Goal: Task Accomplishment & Management: Complete application form

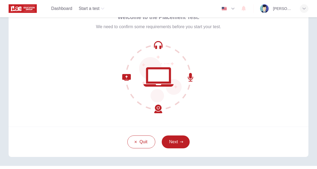
scroll to position [31, 0]
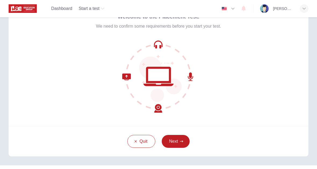
click at [183, 144] on button "Next" at bounding box center [176, 141] width 28 height 13
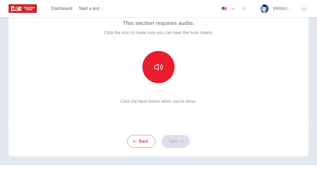
click at [177, 77] on div at bounding box center [158, 67] width 58 height 32
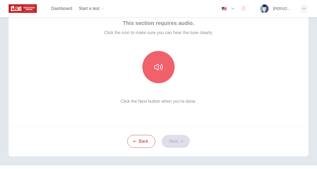
click at [163, 68] on button "button" at bounding box center [158, 67] width 32 height 32
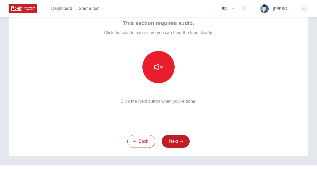
click at [185, 143] on button "Next" at bounding box center [176, 141] width 28 height 13
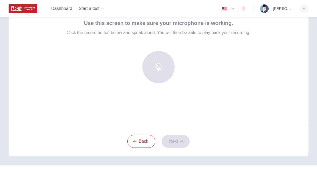
click at [171, 75] on div "button" at bounding box center [158, 67] width 32 height 32
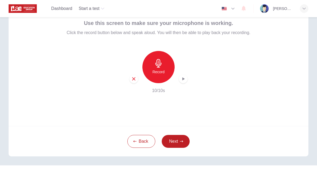
click at [187, 143] on button "Next" at bounding box center [176, 141] width 28 height 13
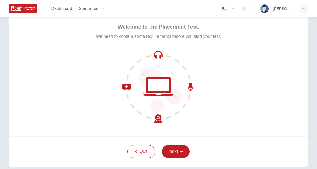
scroll to position [21, 0]
click at [182, 150] on button "Next" at bounding box center [176, 151] width 28 height 13
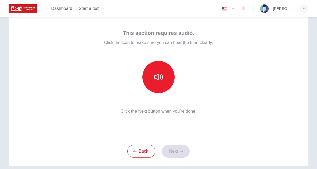
click at [164, 79] on button "button" at bounding box center [158, 77] width 32 height 32
click at [183, 151] on icon "button" at bounding box center [181, 151] width 3 height 3
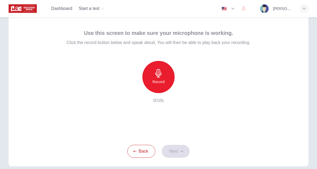
click at [166, 83] on div "Record" at bounding box center [158, 77] width 32 height 32
click at [186, 92] on div "button" at bounding box center [183, 89] width 9 height 9
click at [185, 153] on button "Next" at bounding box center [176, 151] width 28 height 13
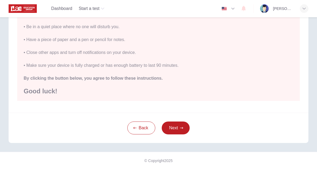
scroll to position [113, 0]
click at [180, 130] on button "Next" at bounding box center [176, 128] width 28 height 13
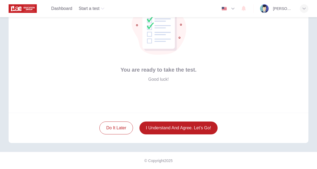
click at [193, 129] on button "I understand and agree. Let’s go!" at bounding box center [178, 128] width 78 height 13
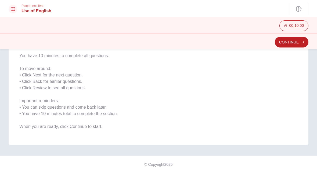
scroll to position [71, 0]
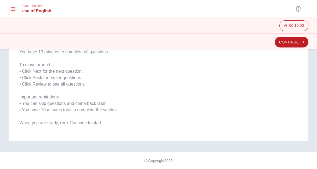
click at [288, 41] on button "Continue" at bounding box center [292, 42] width 34 height 11
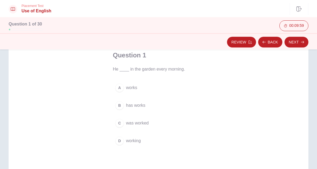
scroll to position [31, 0]
click at [118, 144] on div "D" at bounding box center [119, 140] width 9 height 9
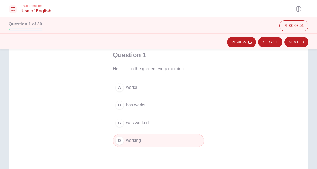
click at [297, 42] on button "Next" at bounding box center [296, 42] width 24 height 11
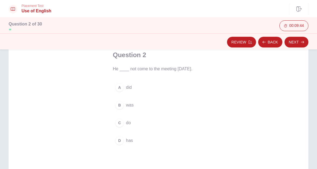
click at [121, 87] on div "A" at bounding box center [119, 87] width 9 height 9
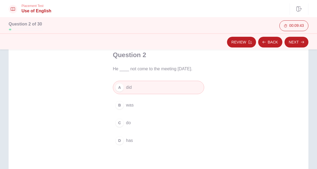
click at [295, 44] on button "Next" at bounding box center [296, 42] width 24 height 11
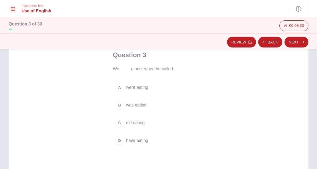
click at [122, 89] on div "A" at bounding box center [119, 87] width 9 height 9
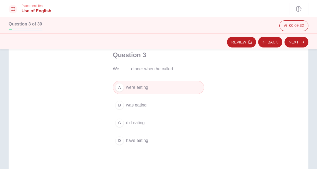
click at [300, 44] on button "Next" at bounding box center [296, 42] width 24 height 11
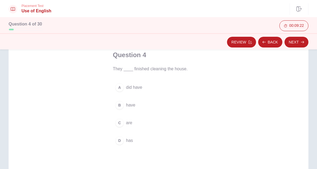
click at [121, 125] on div "C" at bounding box center [119, 123] width 9 height 9
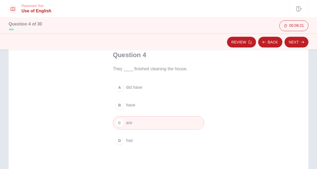
click at [296, 44] on button "Next" at bounding box center [296, 42] width 24 height 11
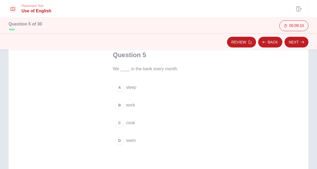
click at [120, 108] on div "B" at bounding box center [119, 105] width 9 height 9
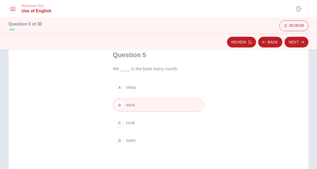
click at [297, 44] on button "Next" at bounding box center [296, 42] width 24 height 11
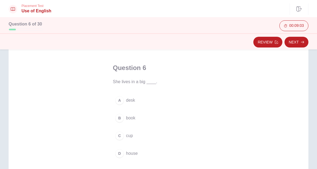
scroll to position [22, 0]
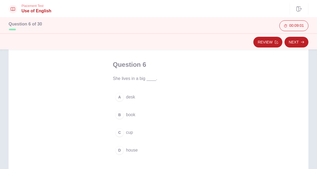
click at [120, 151] on div "D" at bounding box center [119, 150] width 9 height 9
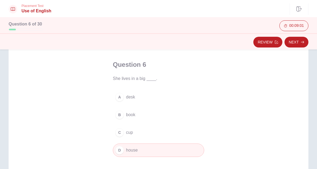
click at [298, 41] on button "Next" at bounding box center [296, 42] width 24 height 11
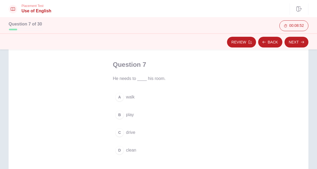
click at [123, 154] on button "D clean" at bounding box center [158, 150] width 91 height 13
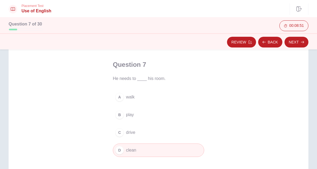
click at [301, 48] on button "Next" at bounding box center [296, 42] width 24 height 11
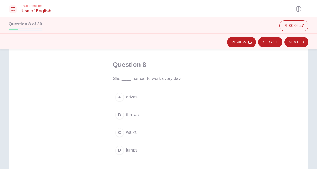
click at [121, 104] on button "A drives" at bounding box center [158, 97] width 91 height 13
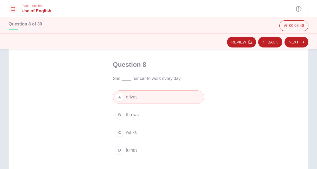
click at [300, 43] on button "Next" at bounding box center [296, 42] width 24 height 11
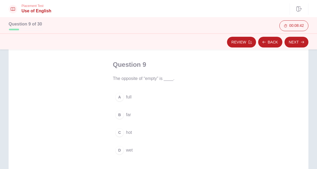
click at [122, 99] on div "A" at bounding box center [119, 97] width 9 height 9
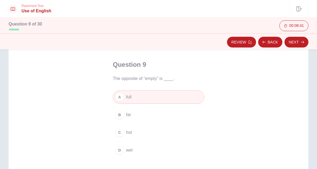
click at [301, 45] on button "Next" at bounding box center [296, 42] width 24 height 11
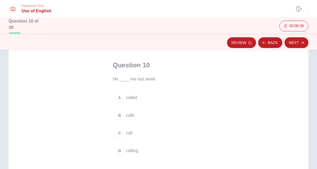
click at [124, 100] on button "A called" at bounding box center [158, 97] width 91 height 13
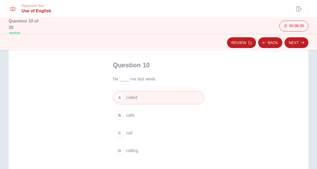
click at [299, 43] on button "Next" at bounding box center [296, 42] width 24 height 11
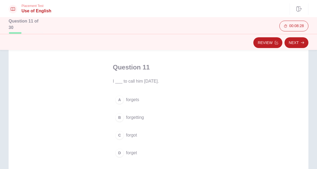
scroll to position [21, 0]
click at [119, 138] on div "C" at bounding box center [119, 134] width 9 height 9
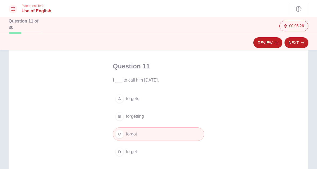
click at [299, 42] on button "Next" at bounding box center [296, 42] width 24 height 11
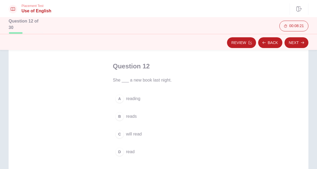
click at [123, 155] on div "D" at bounding box center [119, 152] width 9 height 9
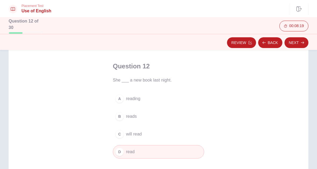
click at [298, 42] on button "Next" at bounding box center [296, 42] width 24 height 11
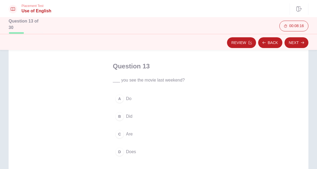
click at [124, 121] on button "B Did" at bounding box center [158, 116] width 91 height 13
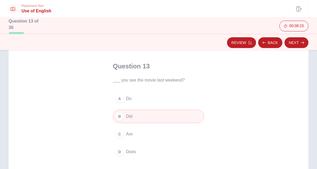
click at [299, 48] on button "Next" at bounding box center [296, 42] width 24 height 11
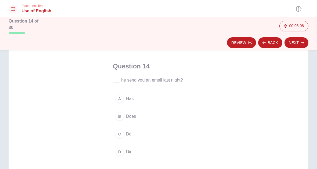
click at [124, 155] on button "D Did" at bounding box center [158, 151] width 91 height 13
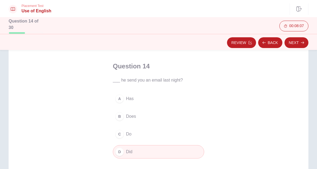
click at [299, 46] on button "Next" at bounding box center [296, 42] width 24 height 11
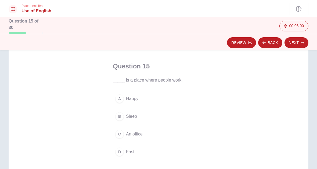
click at [130, 135] on span "An office" at bounding box center [134, 134] width 17 height 6
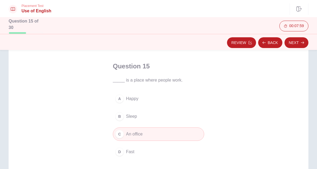
click at [300, 42] on button "Next" at bounding box center [296, 42] width 24 height 11
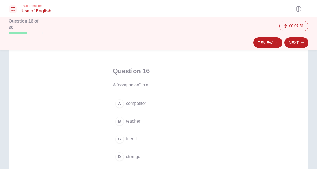
scroll to position [16, 0]
click at [140, 104] on span "competitor" at bounding box center [136, 104] width 20 height 6
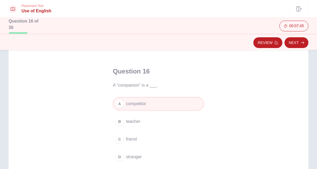
click at [302, 42] on icon "button" at bounding box center [302, 42] width 3 height 3
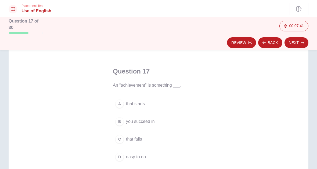
click at [141, 125] on span "you succeed in" at bounding box center [140, 121] width 29 height 6
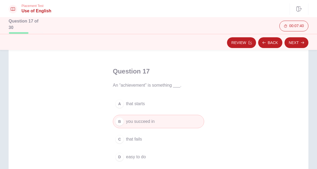
click at [297, 44] on button "Next" at bounding box center [296, 42] width 24 height 11
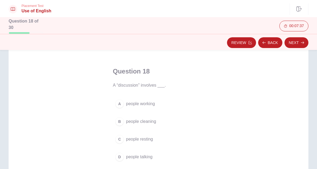
scroll to position [24, 0]
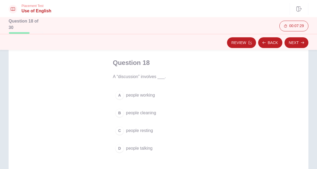
click at [151, 96] on span "people working" at bounding box center [140, 95] width 29 height 6
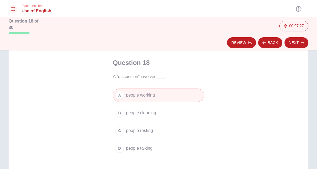
click at [145, 151] on span "people talking" at bounding box center [139, 148] width 27 height 6
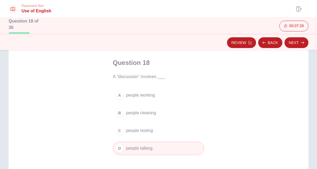
click at [297, 43] on button "Next" at bounding box center [296, 42] width 24 height 11
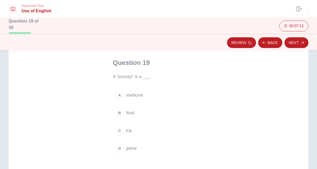
click at [136, 98] on span "medicine" at bounding box center [134, 95] width 17 height 6
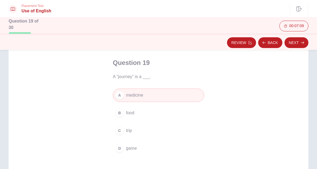
click at [300, 42] on button "Next" at bounding box center [296, 42] width 24 height 11
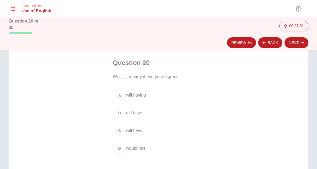
click at [140, 95] on span "will having" at bounding box center [136, 95] width 20 height 6
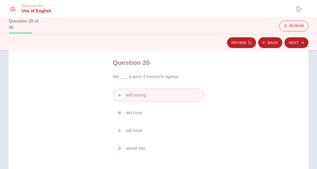
click at [295, 42] on button "Next" at bounding box center [296, 42] width 24 height 11
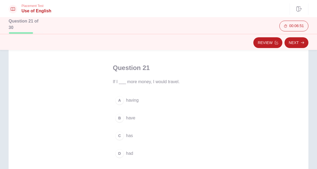
scroll to position [19, 0]
click at [129, 119] on span "have" at bounding box center [130, 118] width 9 height 6
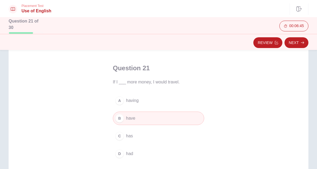
click at [299, 44] on button "Next" at bounding box center [296, 42] width 24 height 11
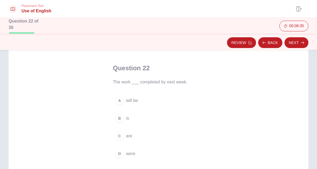
click at [133, 102] on span "will be" at bounding box center [132, 101] width 12 height 6
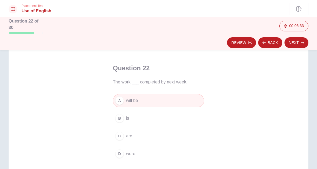
click at [299, 44] on button "Next" at bounding box center [296, 42] width 24 height 11
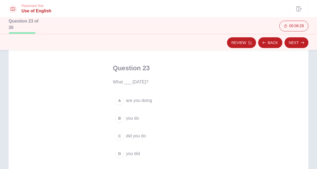
click at [138, 138] on span "did you do" at bounding box center [136, 136] width 20 height 6
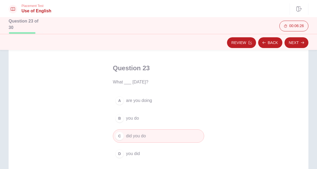
click at [296, 43] on button "Next" at bounding box center [296, 42] width 24 height 11
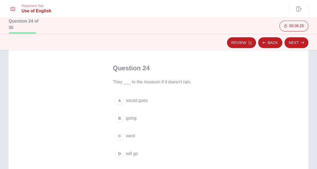
click at [273, 44] on button "Back" at bounding box center [270, 42] width 24 height 11
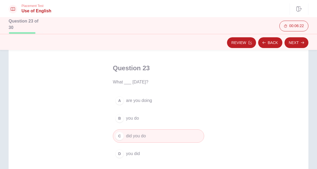
click at [299, 44] on button "Next" at bounding box center [296, 42] width 24 height 11
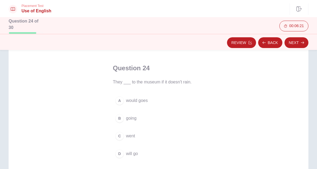
click at [269, 43] on button "Back" at bounding box center [270, 42] width 24 height 11
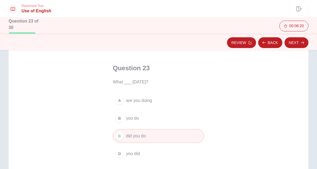
click at [301, 42] on icon "button" at bounding box center [302, 42] width 3 height 3
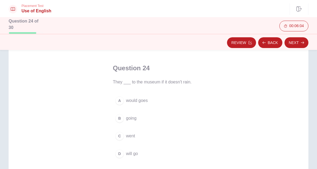
click at [132, 157] on span "will go" at bounding box center [132, 154] width 12 height 6
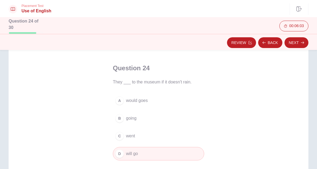
click at [298, 42] on button "Next" at bounding box center [296, 42] width 24 height 11
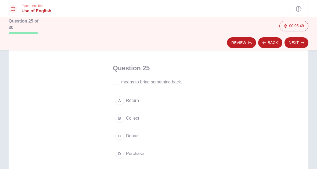
click at [133, 104] on button "A Return" at bounding box center [158, 100] width 91 height 13
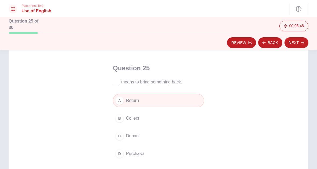
click at [295, 43] on button "Next" at bounding box center [296, 42] width 24 height 11
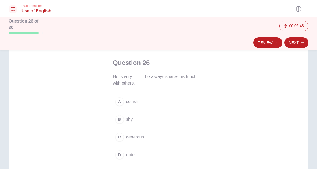
scroll to position [25, 0]
click at [139, 138] on span "generous" at bounding box center [135, 137] width 18 height 6
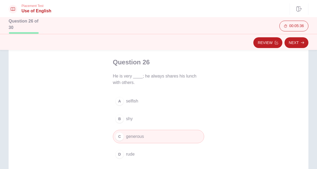
click at [300, 42] on button "Next" at bounding box center [296, 42] width 24 height 11
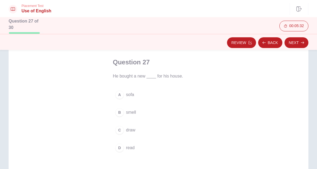
click at [126, 98] on button "A sofa" at bounding box center [158, 94] width 91 height 13
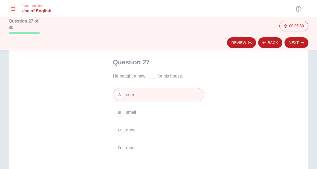
click at [299, 44] on button "Next" at bounding box center [296, 42] width 24 height 11
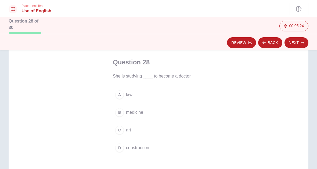
click at [137, 115] on span "medicine" at bounding box center [134, 112] width 17 height 6
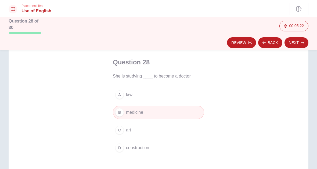
click at [293, 45] on button "Next" at bounding box center [296, 42] width 24 height 11
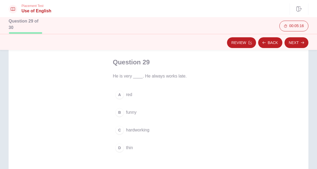
click at [141, 131] on span "hardworking" at bounding box center [137, 130] width 23 height 6
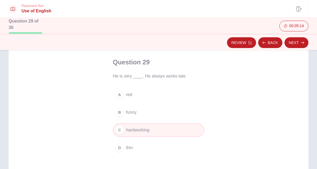
click at [299, 44] on button "Next" at bounding box center [296, 42] width 24 height 11
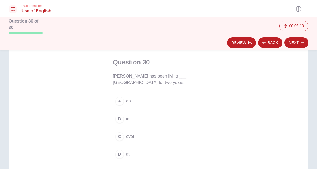
click at [125, 120] on button "B in" at bounding box center [158, 118] width 91 height 13
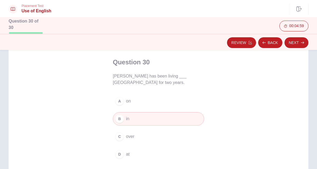
click at [127, 156] on span "at" at bounding box center [127, 154] width 3 height 6
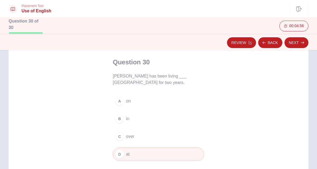
click at [123, 119] on div "B" at bounding box center [119, 119] width 9 height 9
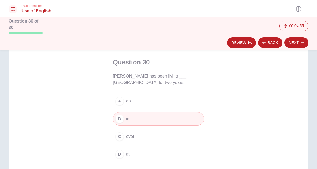
click at [291, 43] on button "Next" at bounding box center [296, 42] width 24 height 11
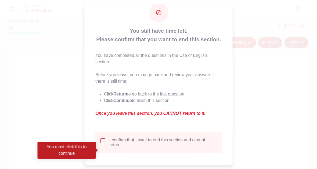
scroll to position [13, 0]
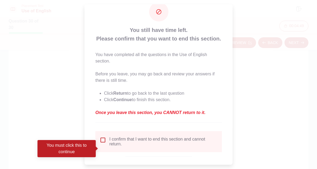
click at [104, 143] on input "You must click this to continue" at bounding box center [103, 140] width 6 height 6
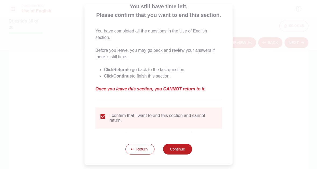
scroll to position [38, 0]
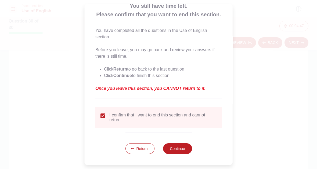
click at [178, 154] on button "Continue" at bounding box center [177, 148] width 29 height 11
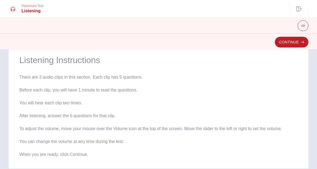
scroll to position [25, 0]
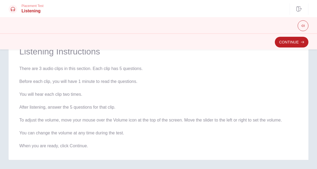
click at [293, 45] on button "Continue" at bounding box center [292, 42] width 34 height 11
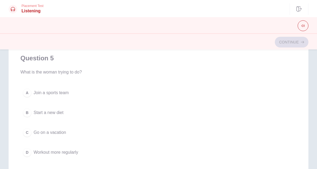
scroll to position [98, 0]
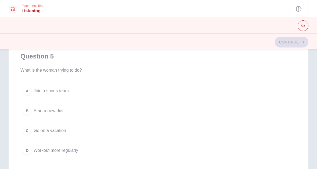
click at [169, 109] on button "B Start a new diet" at bounding box center [158, 110] width 276 height 13
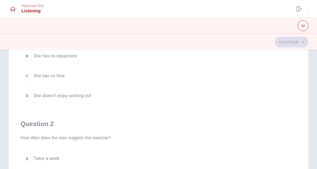
scroll to position [0, 0]
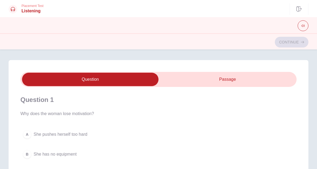
type input "18"
click at [235, 83] on input "checkbox" at bounding box center [90, 79] width 414 height 13
checkbox input "true"
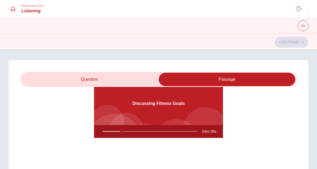
type input "20"
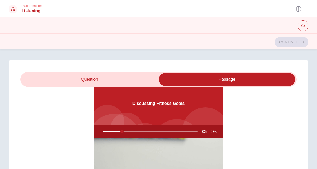
click at [121, 81] on input "checkbox" at bounding box center [227, 79] width 414 height 13
checkbox input "false"
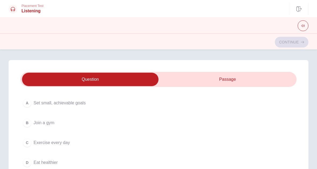
scroll to position [277, 0]
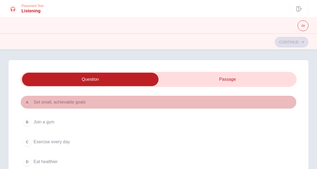
click at [26, 104] on div "A" at bounding box center [27, 102] width 9 height 9
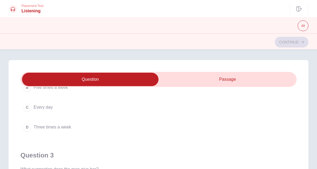
click at [25, 127] on div "D" at bounding box center [27, 127] width 9 height 9
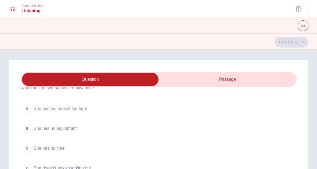
scroll to position [25, 0]
click at [80, 111] on span "She pushes herself too hard" at bounding box center [61, 109] width 54 height 6
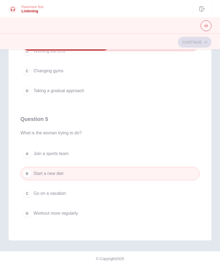
scroll to position [36, 0]
click at [23, 169] on button "D Workout more regularly" at bounding box center [109, 213] width 179 height 13
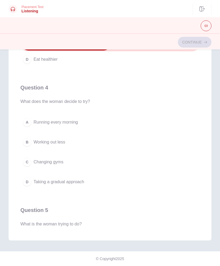
scroll to position [338, 0]
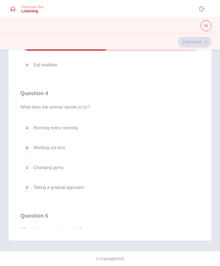
click at [23, 147] on div "B" at bounding box center [27, 147] width 9 height 9
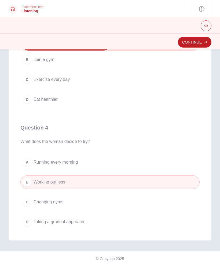
scroll to position [305, 0]
click at [28, 169] on div "D" at bounding box center [27, 221] width 9 height 9
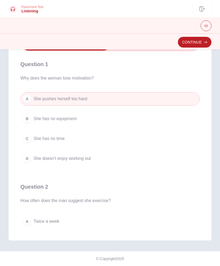
scroll to position [0, 0]
click at [195, 42] on button "Continue" at bounding box center [195, 42] width 34 height 11
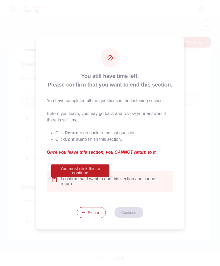
click at [107, 169] on div "I confirm that I want to end this section and cannot return." at bounding box center [115, 181] width 108 height 10
click at [57, 169] on input "You must click this to continue" at bounding box center [54, 179] width 6 height 6
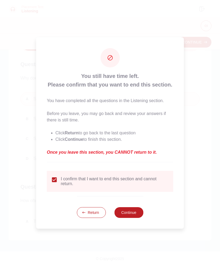
click at [130, 169] on button "Continue" at bounding box center [128, 212] width 29 height 11
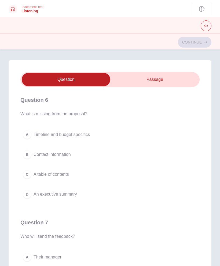
type input "16"
click at [166, 80] on input "checkbox" at bounding box center [66, 79] width 269 height 13
checkbox input "true"
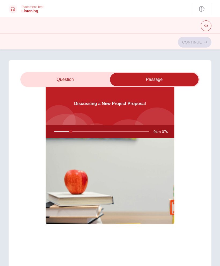
scroll to position [30, 0]
type input "18"
click at [81, 79] on input "checkbox" at bounding box center [154, 79] width 269 height 13
checkbox input "false"
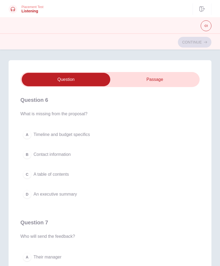
scroll to position [0, 0]
click at [25, 137] on div "A" at bounding box center [27, 134] width 9 height 9
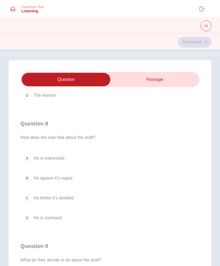
scroll to position [224, 0]
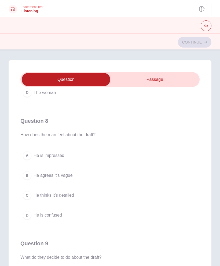
click at [27, 169] on div "B" at bounding box center [27, 175] width 9 height 9
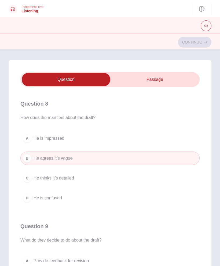
scroll to position [241, 0]
click at [144, 169] on button "C He thinks it’s detailed" at bounding box center [109, 177] width 179 height 13
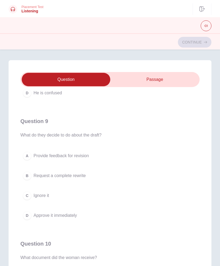
scroll to position [338, 0]
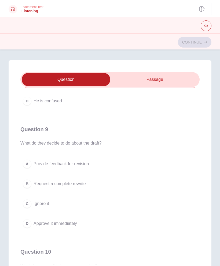
click at [77, 169] on button "A Provide feedback for revision" at bounding box center [109, 163] width 179 height 13
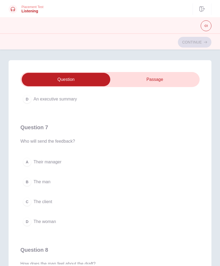
scroll to position [95, 0]
click at [49, 169] on button "B The man" at bounding box center [109, 181] width 179 height 13
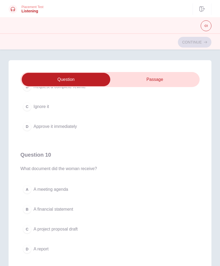
scroll to position [435, 0]
click at [75, 169] on span "A project proposal draft" at bounding box center [56, 229] width 44 height 6
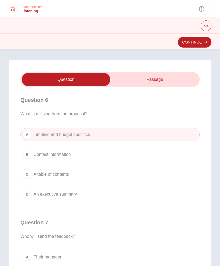
scroll to position [0, 0]
click at [200, 44] on button "Continue" at bounding box center [195, 42] width 34 height 11
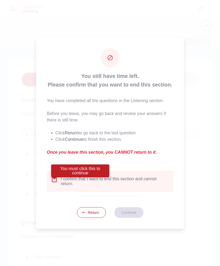
click at [70, 169] on div "I confirm that I want to end this section and cannot return." at bounding box center [115, 181] width 108 height 10
click at [54, 169] on input "You must click this to continue" at bounding box center [54, 179] width 6 height 6
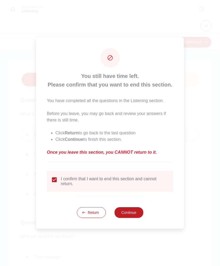
click at [132, 169] on button "Continue" at bounding box center [128, 212] width 29 height 11
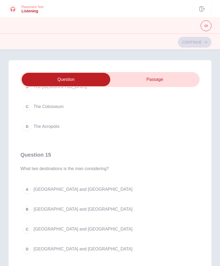
scroll to position [435, 0]
click at [28, 169] on div "D" at bounding box center [27, 249] width 9 height 9
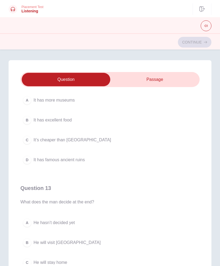
scroll to position [157, 0]
click at [77, 162] on span "It has famous ancient ruins" at bounding box center [59, 160] width 51 height 6
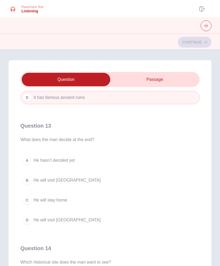
scroll to position [224, 0]
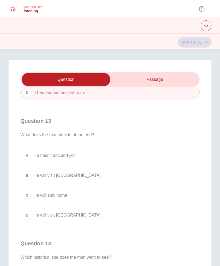
click at [66, 169] on span "He will visit Greece" at bounding box center [67, 215] width 67 height 6
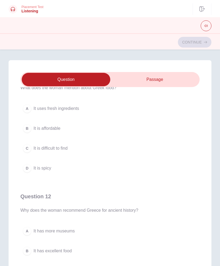
scroll to position [27, 0]
click at [66, 108] on span "It uses fresh ingredients" at bounding box center [57, 108] width 46 height 6
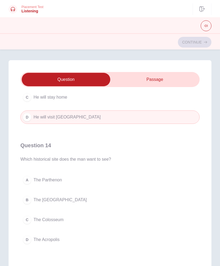
scroll to position [337, 0]
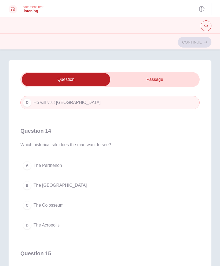
click at [49, 167] on span "The Parthenon" at bounding box center [48, 165] width 28 height 6
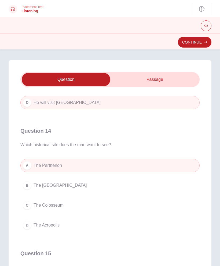
click at [201, 45] on button "Continue" at bounding box center [195, 42] width 34 height 11
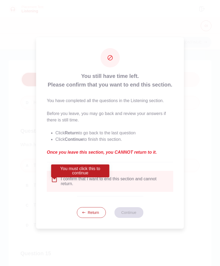
click at [52, 169] on input "You must click this to continue" at bounding box center [54, 179] width 6 height 6
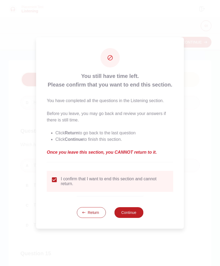
click at [136, 169] on button "Continue" at bounding box center [128, 212] width 29 height 11
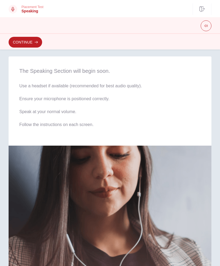
scroll to position [4, 0]
click at [19, 45] on button "Continue" at bounding box center [26, 42] width 34 height 11
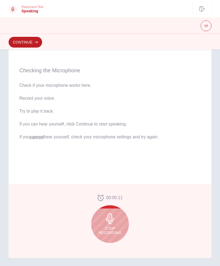
scroll to position [36, 0]
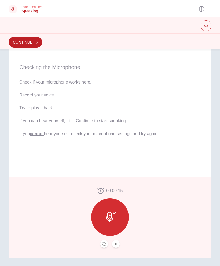
click at [117, 169] on icon "Play Audio" at bounding box center [115, 243] width 3 height 3
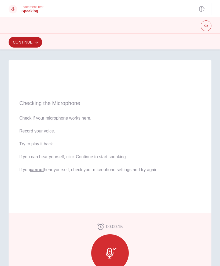
scroll to position [0, 0]
click at [26, 40] on button "Continue" at bounding box center [26, 42] width 34 height 11
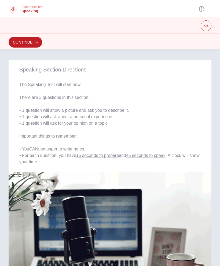
click at [27, 46] on button "Continue" at bounding box center [26, 42] width 34 height 11
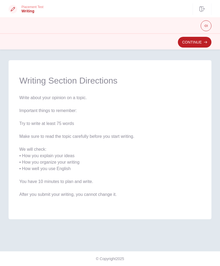
click at [199, 42] on button "Continue" at bounding box center [195, 42] width 34 height 11
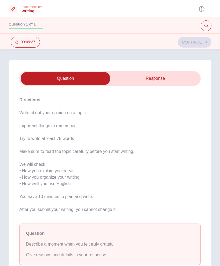
click at [168, 80] on input "checkbox" at bounding box center [65, 78] width 272 height 13
checkbox input "true"
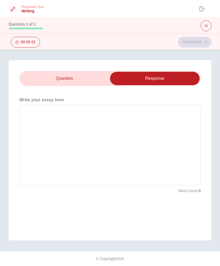
type textarea "7"
type textarea "x"
type textarea "7 choi"
type textarea "x"
click at [91, 84] on input "checkbox" at bounding box center [155, 78] width 272 height 13
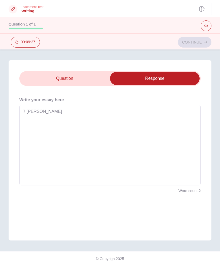
checkbox input "false"
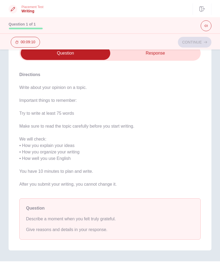
scroll to position [25, 0]
type textarea "x"
click at [155, 52] on input "checkbox" at bounding box center [65, 53] width 272 height 13
checkbox input "true"
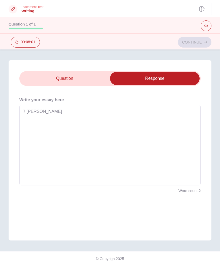
click at [47, 116] on textarea "7 choi" at bounding box center [110, 145] width 174 height 72
type textarea "x"
type textarea "7 choi."
click at [84, 125] on textarea "7 choi." at bounding box center [110, 145] width 174 height 72
click at [49, 122] on textarea "7 choi." at bounding box center [110, 145] width 174 height 72
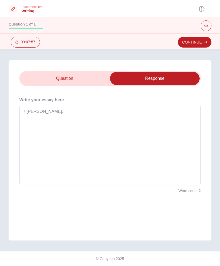
type textarea "x"
type textarea "7 choi"
type textarea "x"
type textarea "7 cho"
type textarea "x"
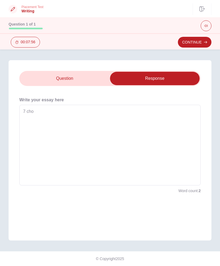
type textarea "7 ch"
type textarea "x"
type textarea "7 c"
type textarea "x"
type textarea "7"
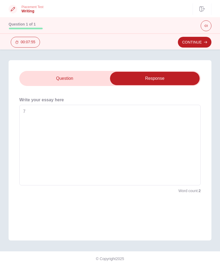
type textarea "x"
type textarea "7"
type textarea "x"
click at [89, 74] on input "checkbox" at bounding box center [155, 78] width 272 height 13
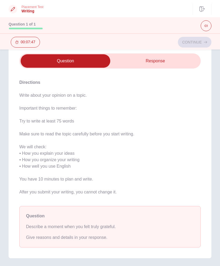
scroll to position [17, 0]
click at [174, 60] on input "checkbox" at bounding box center [65, 61] width 272 height 13
checkbox input "true"
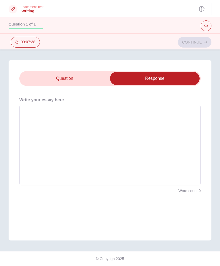
type textarea "When"
type textarea "x"
type textarea "When iwas"
click at [45, 113] on textarea "When iwas" at bounding box center [110, 145] width 174 height 72
type textarea "x"
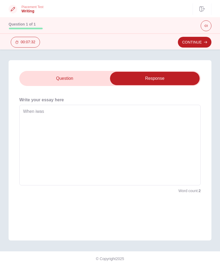
type textarea "When iwa"
type textarea "x"
type textarea "When iw"
type textarea "x"
type textarea "When i"
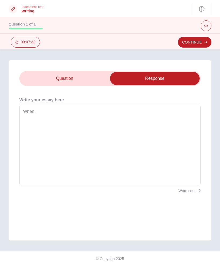
type textarea "x"
type textarea "When i"
type textarea "x"
type textarea "When i was"
type textarea "x"
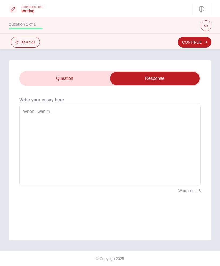
type textarea "When i was in confused"
type textarea "x"
type textarea "When i was in confused situation"
type textarea "x"
type textarea "When i was in confused situation g"
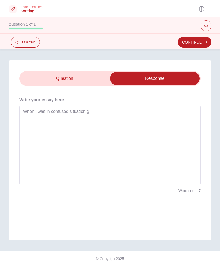
click at [113, 119] on textarea "When i was in confused situation g" at bounding box center [110, 145] width 174 height 72
type textarea "x"
type textarea "When i was in confused situation"
type textarea "x"
type textarea "When i was in confused situation"
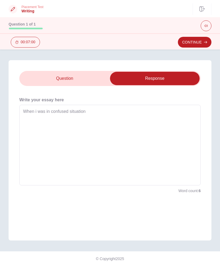
type textarea "x"
type textarea "When i was in confused situation,"
type textarea "x"
type textarea "When i was in confused situation,"
type textarea "x"
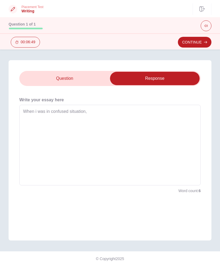
type textarea "When i was in confused situation, my"
type textarea "x"
type textarea "When i was in confused situation, my parents"
type textarea "x"
type textarea "When i was in confused situation, my parents was"
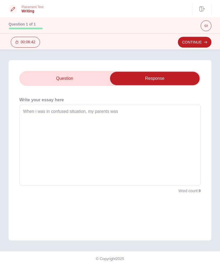
type textarea "x"
type textarea "When i was in confused situation, my parents was gi"
click at [134, 114] on textarea "When i was in confused situation, my parents was gi" at bounding box center [110, 145] width 174 height 72
click at [135, 112] on textarea "When i was in confused situation, my parents was gi" at bounding box center [110, 145] width 174 height 72
type textarea "x"
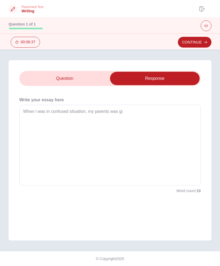
type textarea "When i was in confused situation, my parents was g"
type textarea "x"
type textarea "When i was in confused situation, my parents was"
type textarea "x"
type textarea "When i was in confused situation, my parents was give"
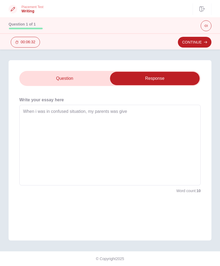
type textarea "x"
type textarea "When i was in confused situation, my parents was give me a s"
click at [172, 117] on textarea "When i was in confused situation, my parents was give me a s" at bounding box center [110, 145] width 174 height 72
type textarea "x"
type textarea "When i was in confused situation, my parents was give me"
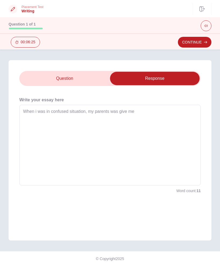
type textarea "x"
type textarea "When i was in confused situation, my parents was give me idea"
type textarea "x"
type textarea "When i was in confused situation, my parents was give me idea"
click at [153, 116] on textarea "When i was in confused situation, my parents was give me idea" at bounding box center [110, 145] width 174 height 72
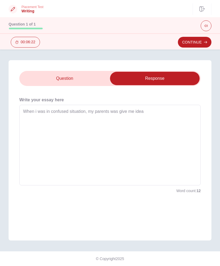
click at [160, 114] on textarea "When i was in confused situation, my parents was give me idea" at bounding box center [110, 145] width 174 height 72
click at [151, 115] on textarea "When i was in confused situation, my parents was give me idea" at bounding box center [110, 145] width 174 height 72
click at [192, 140] on textarea "When i was in confused situation, my parents was give me idea" at bounding box center [110, 145] width 174 height 72
click at [154, 112] on textarea "When i was in confused situation, my parents was give me idea" at bounding box center [110, 145] width 174 height 72
click at [153, 115] on textarea "When i was in confused situation, my parents was give me idea" at bounding box center [110, 145] width 174 height 72
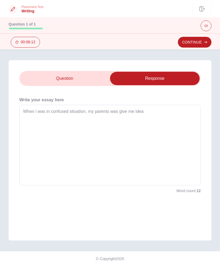
click at [179, 140] on textarea "When i was in confused situation, my parents was give me idea" at bounding box center [110, 145] width 174 height 72
click at [150, 113] on textarea "When i was in confused situation, my parents was give me idea" at bounding box center [110, 145] width 174 height 72
type textarea "x"
type textarea "When i was in confused situation, my parents was give me"
type textarea "x"
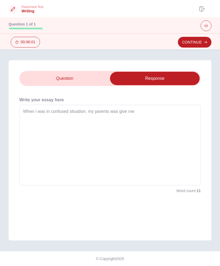
type textarea "When i was in confused situation, my parents was give me idea."
click at [176, 120] on textarea "When i was in confused situation, my parents was give me idea." at bounding box center [110, 145] width 174 height 72
click at [181, 118] on textarea "When i was in confused situation, my parents was give me idea." at bounding box center [110, 145] width 174 height 72
type textarea "x"
type textarea "When i was in confused situation, my parents was give me idea. Idea"
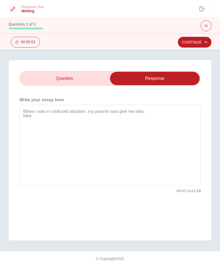
type textarea "x"
type textarea "When i was in confused situation, my parents was give me idea. Idea is"
type textarea "x"
type textarea "When i was in confused situation, my parents was give me idea. Idea is how about"
type textarea "x"
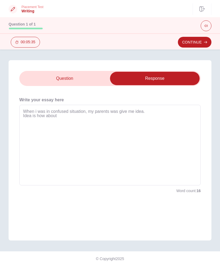
type textarea "When i was in confused situation, my parents was give me idea. Idea is how abou…"
type textarea "x"
type textarea "When i was in confused situation, my parents was give me idea. Idea is how abou…"
click at [92, 118] on textarea "When i was in confused situation, my parents was give me idea. Idea is how abou…" at bounding box center [110, 145] width 174 height 72
click at [138, 143] on textarea "When i was in confused situation, my parents was give me idea. Idea is how abou…" at bounding box center [110, 145] width 174 height 72
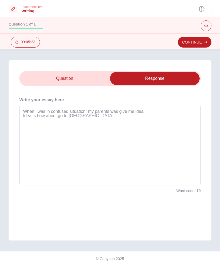
type textarea "x"
type textarea "When i was in confused situation, my parents was give me idea. Idea is how abou…"
type textarea "x"
type textarea "When i was in confused situation, my parents was give me idea. Idea is how abou…"
type textarea "x"
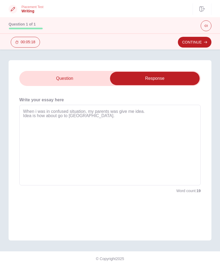
type textarea "When i was in confused situation, my parents was give me idea. Idea is how abou…"
click at [118, 135] on textarea "When i was in confused situation, my parents was give me idea. Idea is how abou…" at bounding box center [110, 145] width 174 height 72
type textarea "x"
type textarea "When i was in confused situation, my parents was give me idea. Idea is how abou…"
type textarea "x"
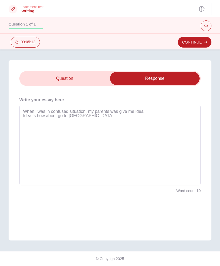
type textarea "When i was in confused situation, my parents was give me idea. Idea is how abou…"
type textarea "x"
type textarea "When i was in confused situation, my parents was give me idea. Idea is how abou…"
click at [82, 131] on textarea "When i was in confused situation, my parents was give me idea. Idea is how abou…" at bounding box center [110, 145] width 174 height 72
type textarea "x"
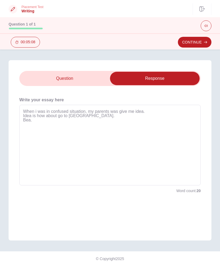
type textarea "When i was in confused situation, my parents was give me idea. Idea is how abou…"
type textarea "x"
type textarea "When i was in confused situation, my parents was give me idea. Idea is how abou…"
type textarea "x"
type textarea "When i was in confused situation, my parents was give me idea. Idea is how abou…"
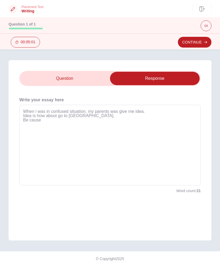
type textarea "x"
type textarea "When i was in confused situation, my parents was give me idea. Idea is how abou…"
type textarea "x"
type textarea "When i was in confused situation, my parents was give me idea. Idea is how abou…"
type textarea "x"
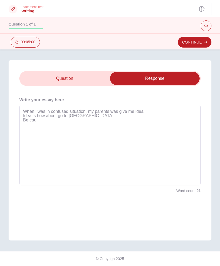
type textarea "When i was in confused situation, my parents was give me idea. Idea is how abou…"
type textarea "x"
type textarea "When i was in confused situation, my parents was give me idea. Idea is how abou…"
type textarea "x"
type textarea "When i was in confused situation, my parents was give me idea. Idea is how abou…"
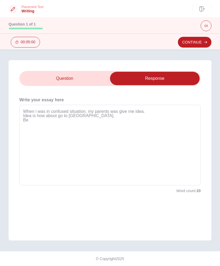
type textarea "x"
type textarea "When i was in confused situation, my parents was give me idea. Idea is how abou…"
type textarea "x"
type textarea "When i was in confused situation, my parents was give me idea. Idea is how abou…"
type textarea "x"
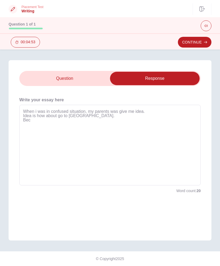
type textarea "When i was in confused situation, my parents was give me idea. Idea is how abou…"
type textarea "x"
type textarea "When i was in confused situation, my parents was give me idea. Idea is how abou…"
type textarea "x"
type textarea "When i was in confused situation, my parents was give me idea. Idea is how abou…"
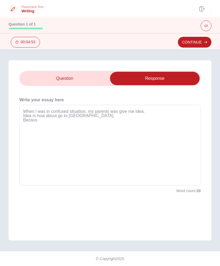
type textarea "x"
type textarea "When i was in confused situation, my parents was give me idea. Idea is how abou…"
type textarea "x"
type textarea "When i was in confused situation, my parents was give me idea. Idea is how abou…"
type textarea "x"
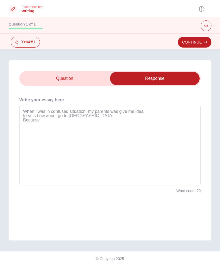
type textarea "When i was in confused situation, my parents was give me idea. Idea is how abou…"
type textarea "x"
type textarea "When i was in confused situation, my parents was give me idea. Idea is how abou…"
type textarea "x"
type textarea "When i was in confused situation, my parents was give me idea. Idea is how abou…"
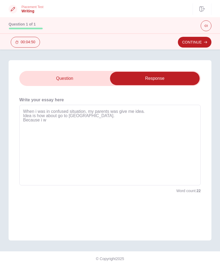
type textarea "x"
type textarea "When i was in confused situation, my parents was give me idea. Idea is how abou…"
type textarea "x"
type textarea "When i was in confused situation, my parents was give me idea. Idea is how abou…"
type textarea "x"
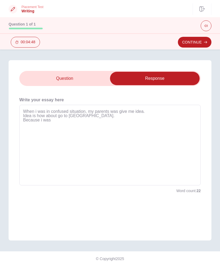
type textarea "When i was in confused situation, my parents was give me idea. Idea is how abou…"
type textarea "x"
type textarea "When i was in confused situation, my parents was give me idea. Idea is how abou…"
type textarea "x"
type textarea "When i was in confused situation, my parents was give me idea. Idea is how abou…"
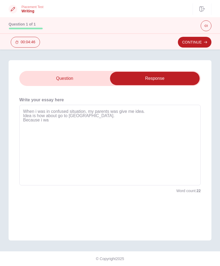
type textarea "x"
type textarea "When i was in confused situation, my parents was give me idea. Idea is how abou…"
type textarea "x"
type textarea "When i was in confused situation, my parents was give me idea. Idea is how abou…"
type textarea "x"
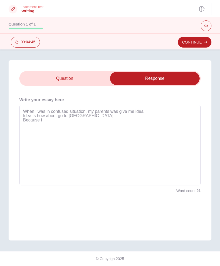
type textarea "When i was in confused situation, my parents was give me idea. Idea is how abou…"
type textarea "x"
type textarea "When i was in confused situation, my parents was give me idea. Idea is how abou…"
type textarea "x"
type textarea "When i was in confused situation, my parents was give me idea. Idea is how abou…"
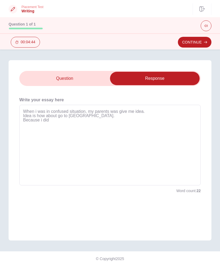
type textarea "x"
type textarea "When i was in confused situation, my parents was give me idea. Idea is how abou…"
type textarea "x"
type textarea "When i was in confused situation, my parents was give me idea. Idea is how abou…"
type textarea "x"
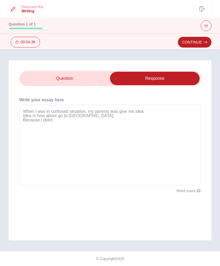
type textarea "When i was in confused situation, my parents was give me idea. Idea is how abou…"
type textarea "x"
type textarea "When i was in confused situation, my parents was give me idea. Idea is how abou…"
type textarea "x"
type textarea "When i was in confused situation, my parents was give me idea. Idea is how abou…"
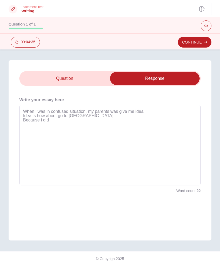
type textarea "x"
type textarea "When i was in confused situation, my parents was give me idea. Idea is how abou…"
type textarea "x"
type textarea "When i was in confused situation, my parents was give me idea. Idea is how abou…"
type textarea "x"
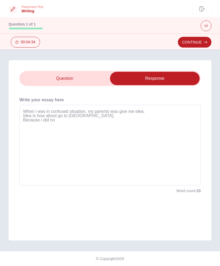
type textarea "When i was in confused situation, my parents was give me idea. Idea is how abou…"
type textarea "x"
type textarea "When i was in confused situation, my parents was give me idea. Idea is how abou…"
type textarea "x"
type textarea "When i was in confused situation, my parents was give me idea. Idea is how abou…"
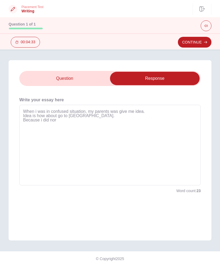
type textarea "x"
type textarea "When i was in confused situation, my parents was give me idea. Idea is how abou…"
type textarea "x"
type textarea "When i was in confused situation, my parents was give me idea. Idea is how abou…"
type textarea "x"
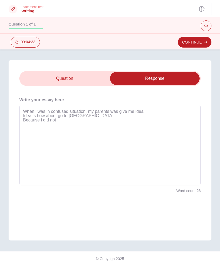
type textarea "When i was in confused situation, my parents was give me idea. Idea is how abou…"
type textarea "x"
type textarea "When i was in confused situation, my parents was give me idea. Idea is how abou…"
type textarea "x"
type textarea "When i was in confused situation, my parents was give me idea. Idea is how abou…"
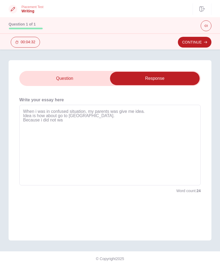
type textarea "x"
type textarea "When i was in confused situation, my parents was give me idea. Idea is how abou…"
type textarea "x"
type textarea "When i was in confused situation, my parents was give me idea. Idea is how abou…"
type textarea "x"
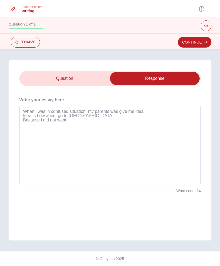
type textarea "When i was in confused situation, my parents was give me idea. Idea is how abou…"
